Goal: Task Accomplishment & Management: Manage account settings

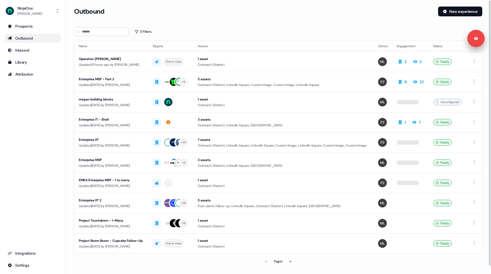
click at [245, 28] on div "0 Filters" at bounding box center [278, 31] width 408 height 9
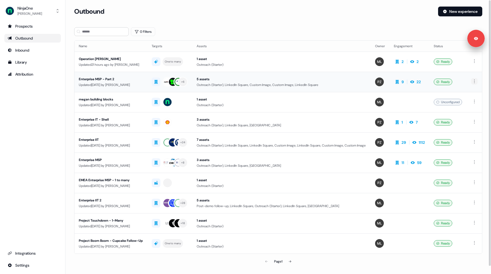
click at [475, 81] on html "Signed in as [PERSON_NAME] Sign out For the best experience switch devices to a…" at bounding box center [245, 137] width 491 height 274
click at [279, 29] on html "Signed in as [PERSON_NAME] Sign out For the best experience switch devices to a…" at bounding box center [245, 137] width 491 height 274
click at [27, 62] on div "Library" at bounding box center [33, 62] width 50 height 5
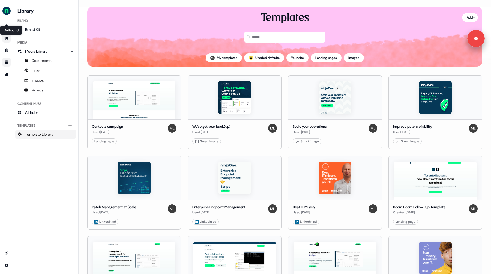
click at [6, 39] on icon "Go to outbound experience" at bounding box center [6, 38] width 4 height 4
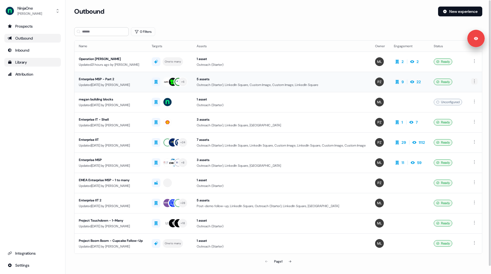
click at [474, 80] on html "Signed in as Megan Lee Sign out For the best experience switch devices to a big…" at bounding box center [245, 137] width 491 height 274
click at [465, 92] on span "Duplicate" at bounding box center [466, 91] width 14 height 4
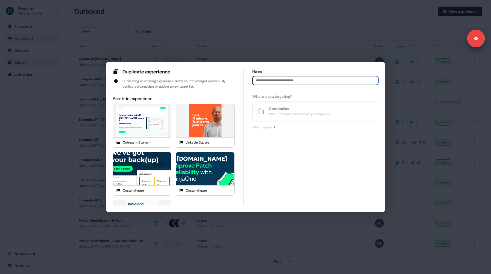
click at [267, 82] on input at bounding box center [316, 80] width 126 height 9
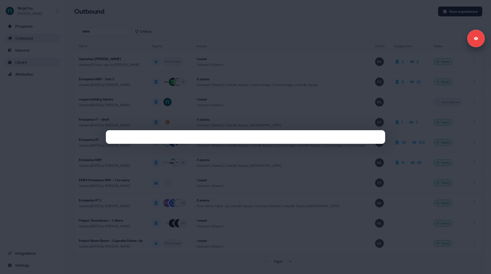
click at [229, 37] on div at bounding box center [245, 137] width 491 height 274
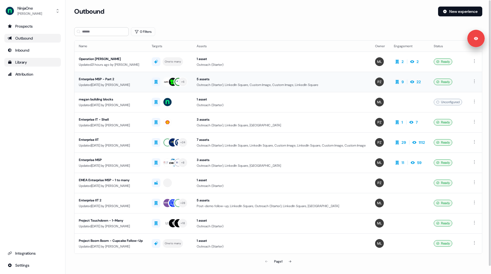
click at [123, 85] on div "Updated 7 days ago by Petra Zsoemboelygei" at bounding box center [111, 84] width 64 height 5
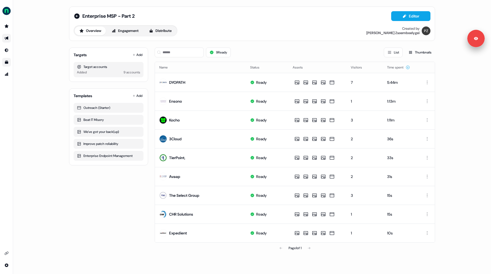
click at [93, 68] on div "Target accounts" at bounding box center [108, 66] width 63 height 5
drag, startPoint x: 141, startPoint y: 73, endPoint x: 81, endPoint y: 63, distance: 61.4
click at [81, 63] on div "Target accounts Added 9 accounts" at bounding box center [109, 69] width 70 height 15
click at [96, 69] on div "Target accounts" at bounding box center [108, 66] width 63 height 5
click at [137, 56] on button "Add" at bounding box center [138, 55] width 12 height 8
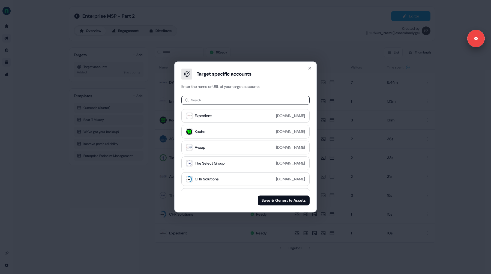
click at [105, 196] on div "Target specific accounts Enter the name or URL of your target accounts Search E…" at bounding box center [245, 137] width 491 height 274
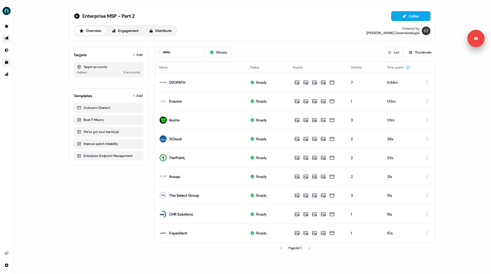
click at [4, 37] on link "Go to outbound experience" at bounding box center [6, 38] width 9 height 9
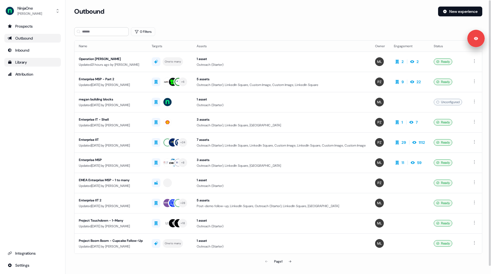
click at [69, 78] on section "Loading... Outbound New experience 0 Filters Name Targets Assets Owner Engageme…" at bounding box center [279, 145] width 426 height 276
click at [473, 82] on html "Signed in as Megan Lee Sign out For the best experience switch devices to a big…" at bounding box center [245, 137] width 491 height 274
click at [464, 90] on span "Duplicate" at bounding box center [466, 91] width 14 height 4
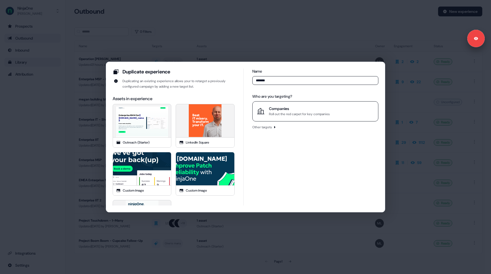
type input "*******"
click at [277, 107] on div "Companies" at bounding box center [299, 108] width 61 height 5
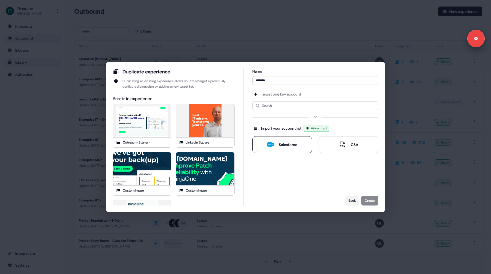
click at [282, 142] on div "Salesforce" at bounding box center [288, 144] width 19 height 5
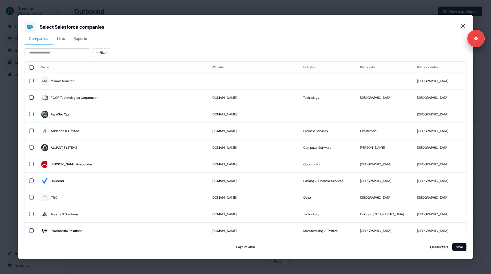
click at [60, 41] on span "Lists" at bounding box center [61, 38] width 8 height 5
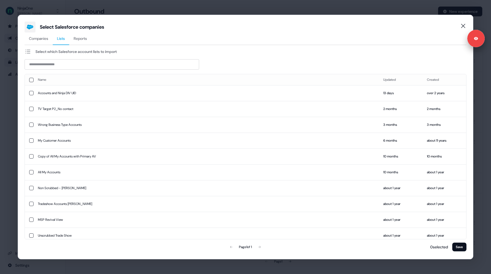
click at [44, 38] on span "Companies" at bounding box center [38, 38] width 19 height 5
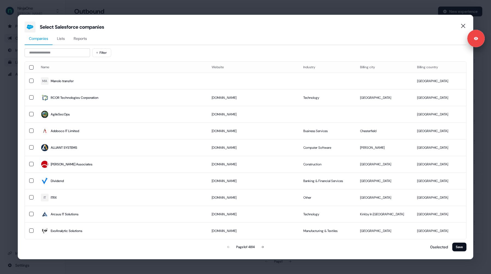
click at [11, 173] on div "Select Salesforce companies Companies Lists Reports Filter Name Website Industr…" at bounding box center [245, 137] width 491 height 274
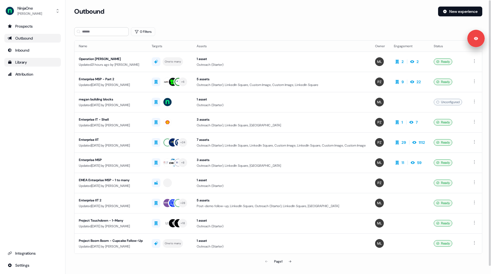
click at [246, 19] on div "Outbound New experience" at bounding box center [278, 15] width 408 height 16
click at [32, 14] on div "Megan Lee" at bounding box center [29, 13] width 25 height 5
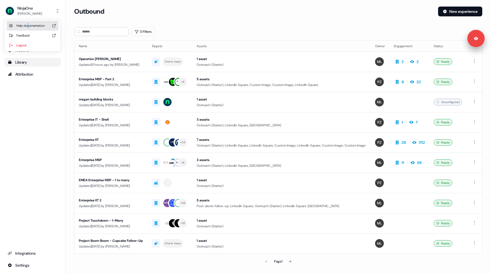
click at [29, 26] on div "Help documentation" at bounding box center [33, 26] width 52 height 10
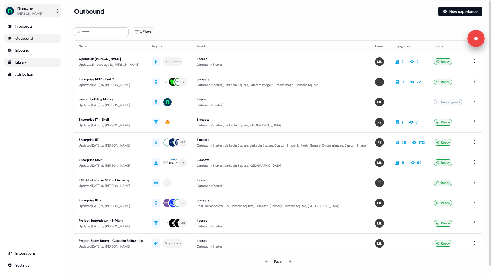
click at [42, 12] on button "NinjaOne Megan Lee" at bounding box center [32, 10] width 57 height 13
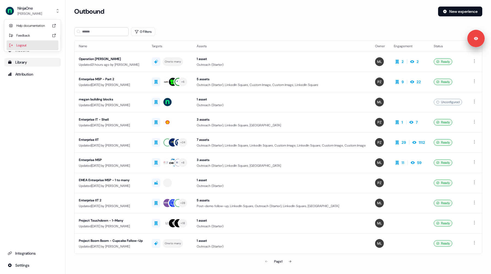
click at [24, 42] on div "Logout" at bounding box center [33, 45] width 52 height 10
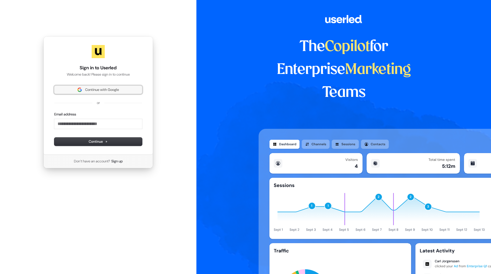
click at [108, 91] on span "Continue with Google" at bounding box center [102, 89] width 34 height 5
